Goal: Information Seeking & Learning: Learn about a topic

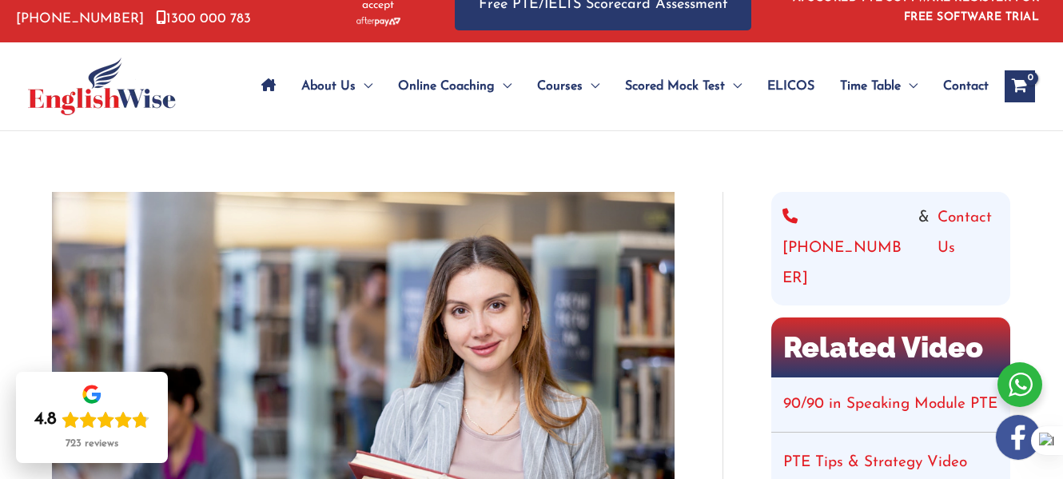
scroll to position [64, 0]
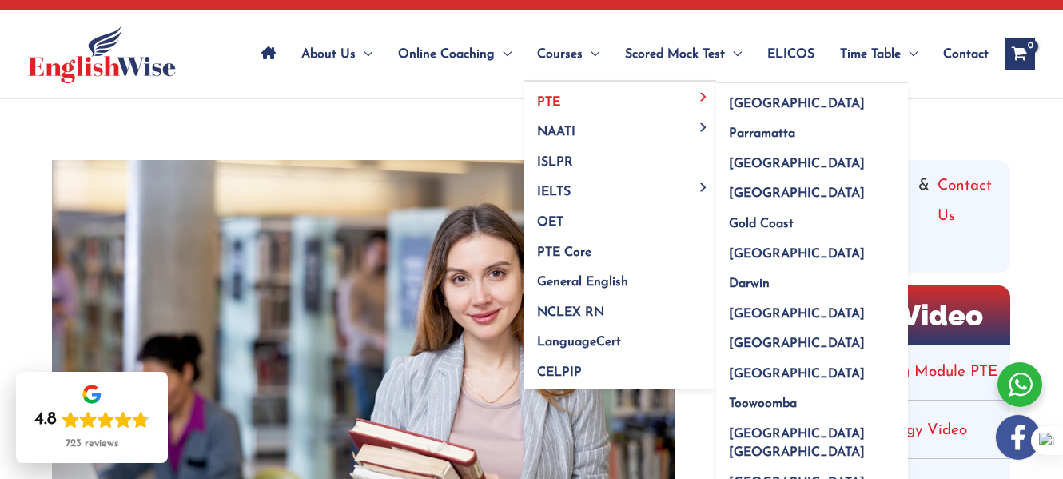
click at [557, 99] on span "PTE" at bounding box center [548, 102] width 23 height 13
